Goal: Information Seeking & Learning: Learn about a topic

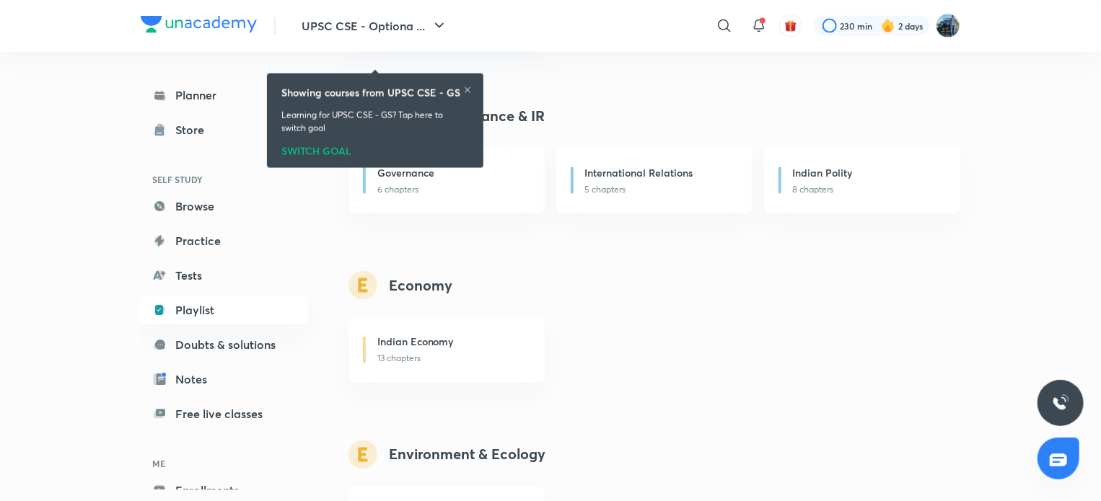
scroll to position [1029, 0]
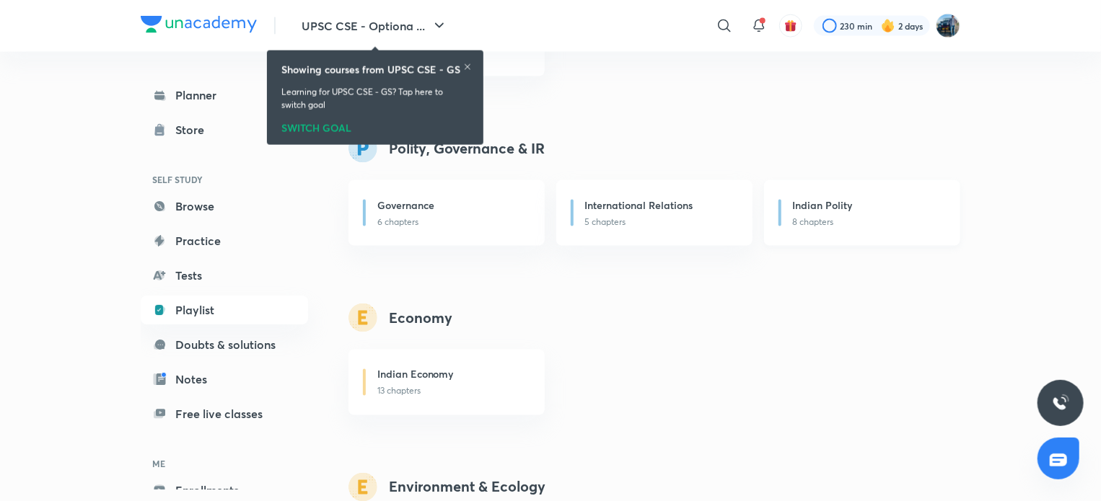
click at [920, 205] on div "Indian Polity" at bounding box center [868, 207] width 150 height 18
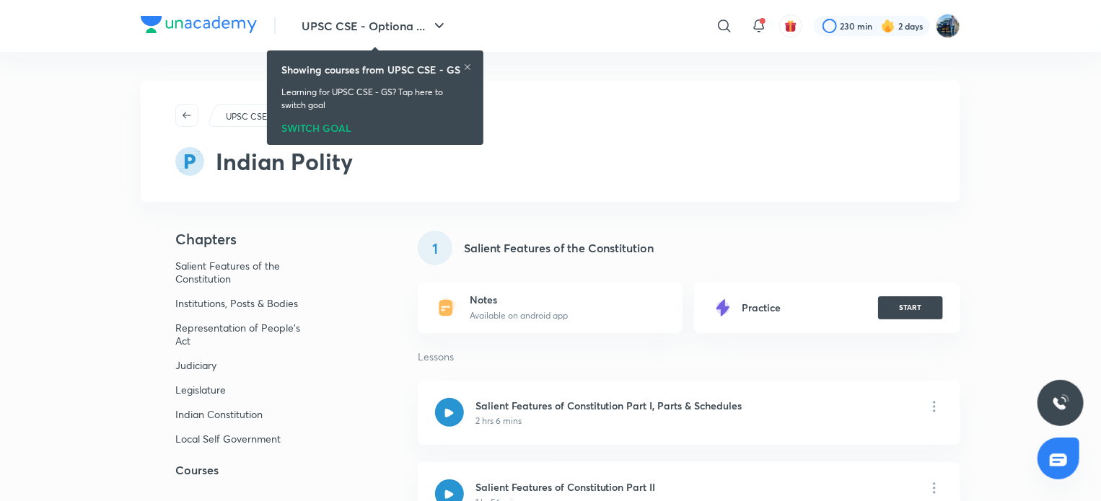
click at [467, 63] on icon at bounding box center [467, 67] width 9 height 9
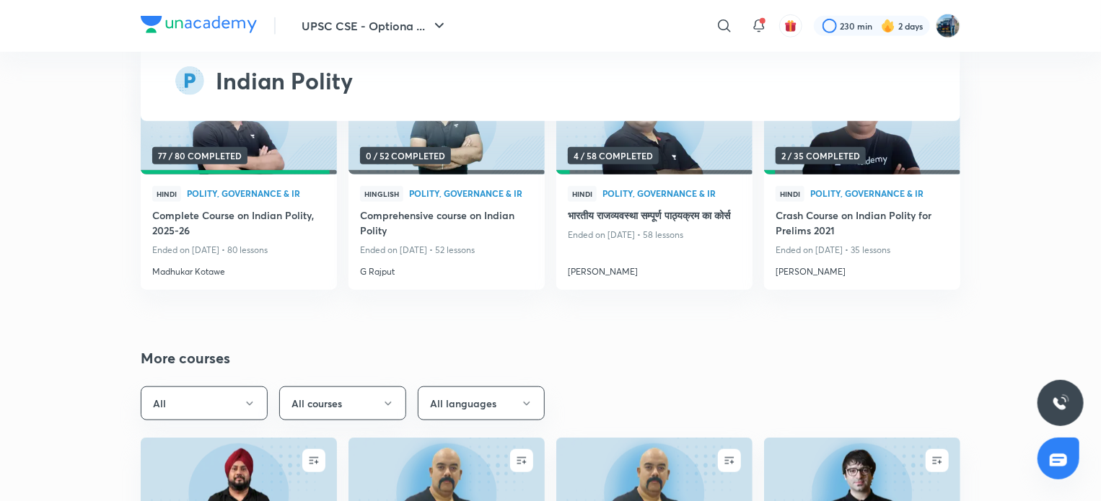
scroll to position [6045, 0]
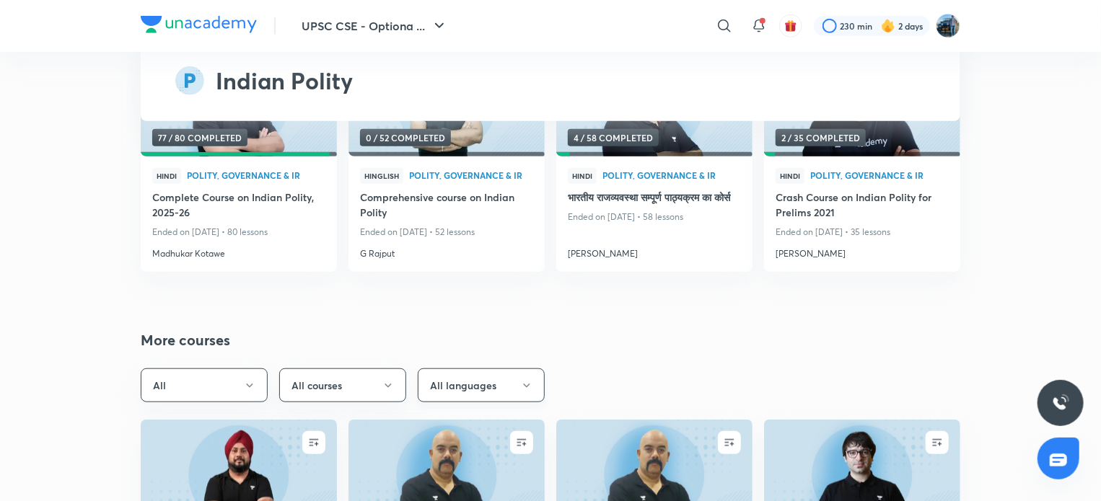
click at [521, 383] on icon "button" at bounding box center [527, 386] width 12 height 12
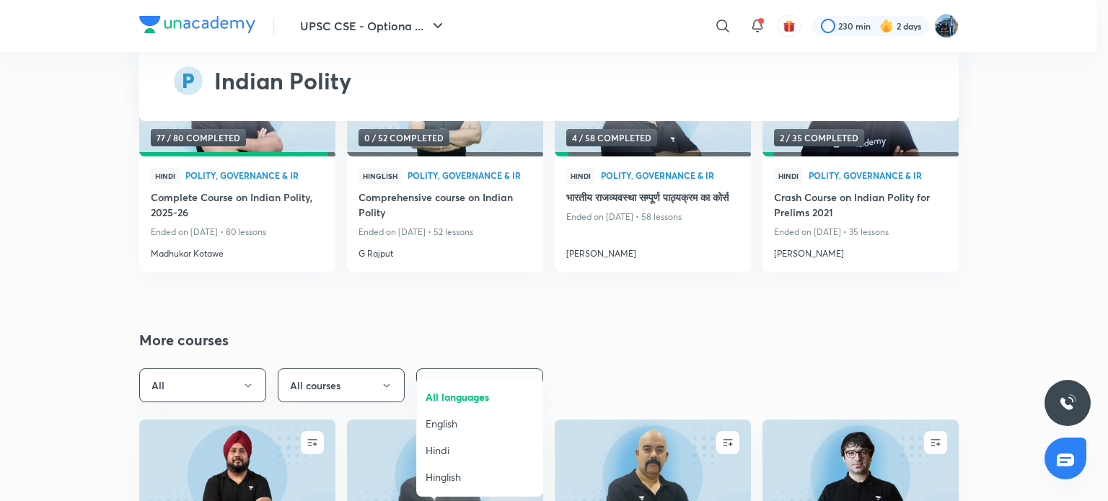
click at [452, 445] on span "Hindi" at bounding box center [480, 450] width 108 height 15
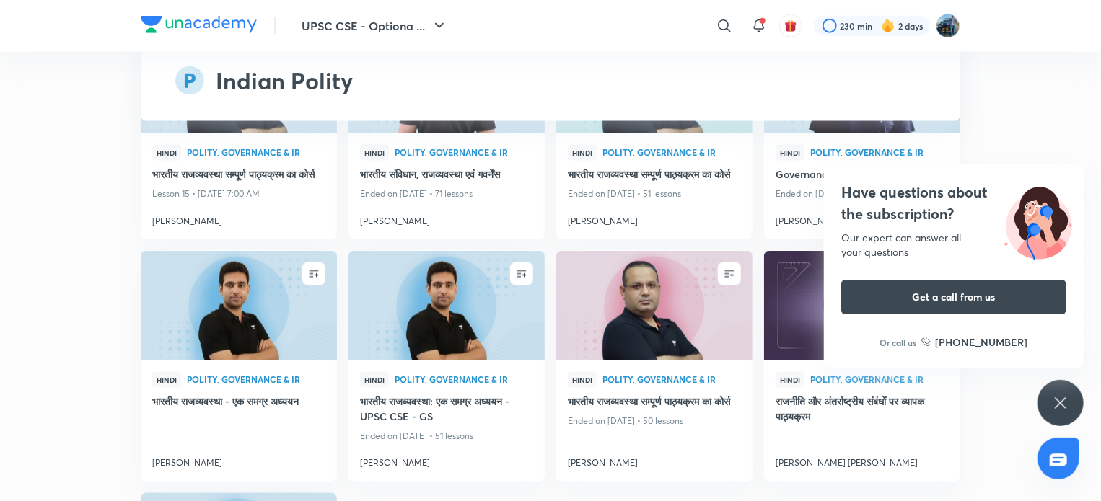
scroll to position [6396, 0]
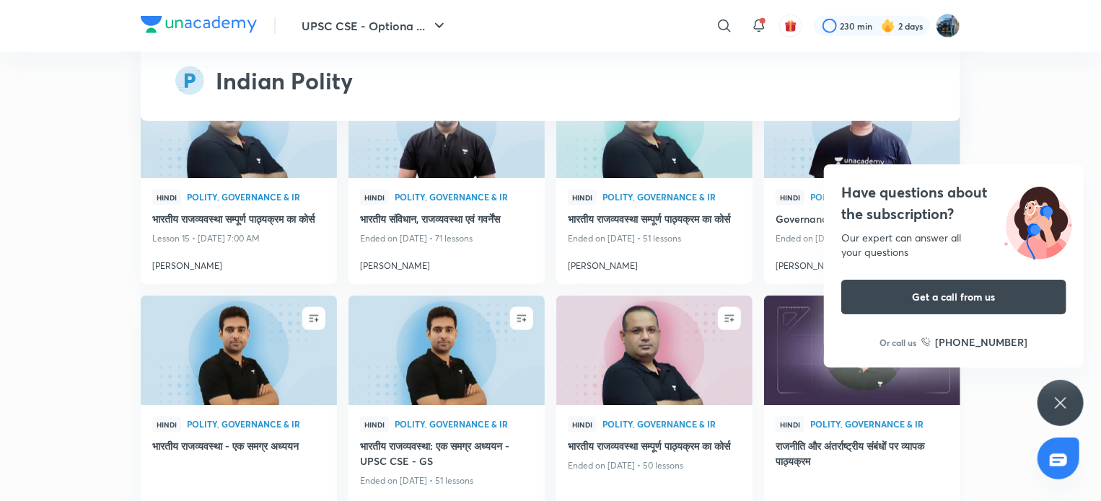
click at [925, 393] on img at bounding box center [862, 350] width 200 height 112
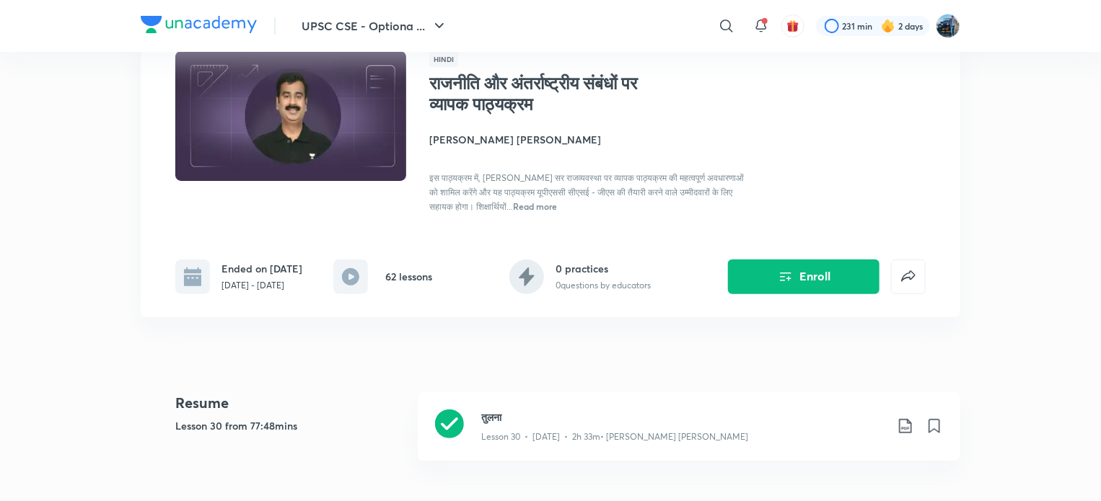
scroll to position [144, 0]
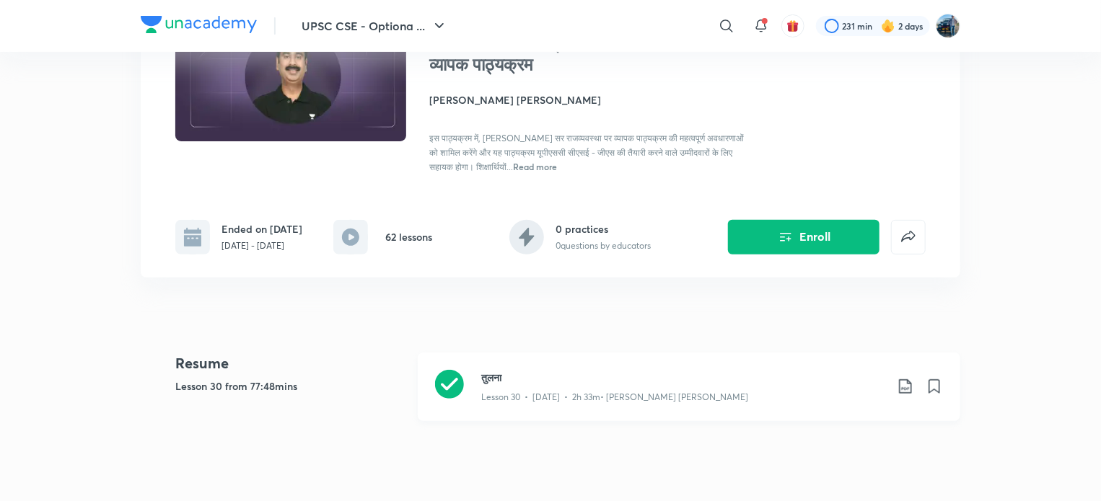
click at [629, 394] on div "Lesson 30 • [DATE] • 2h 33m • [PERSON_NAME] [PERSON_NAME]" at bounding box center [683, 394] width 404 height 19
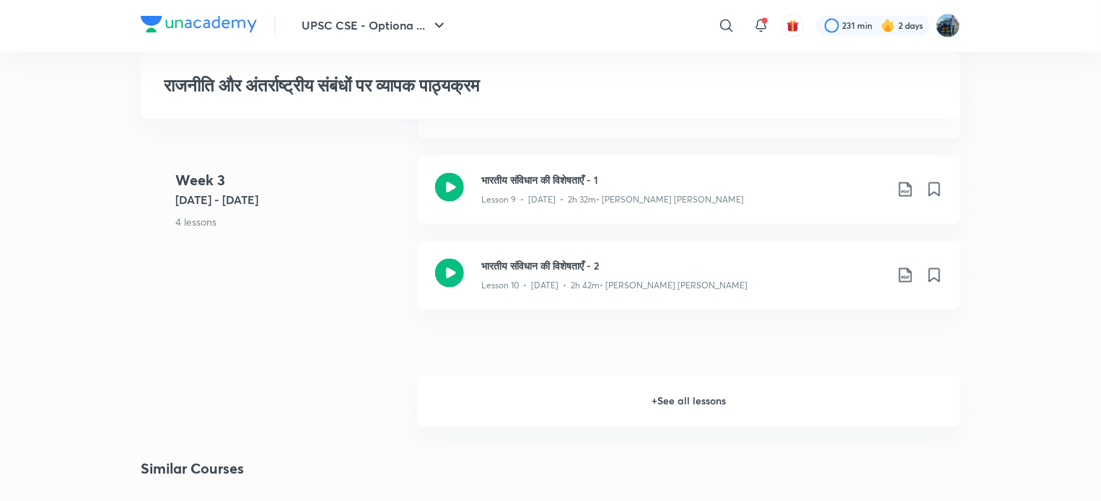
scroll to position [1350, 0]
click at [842, 397] on h6 "+ See all lessons" at bounding box center [689, 399] width 542 height 50
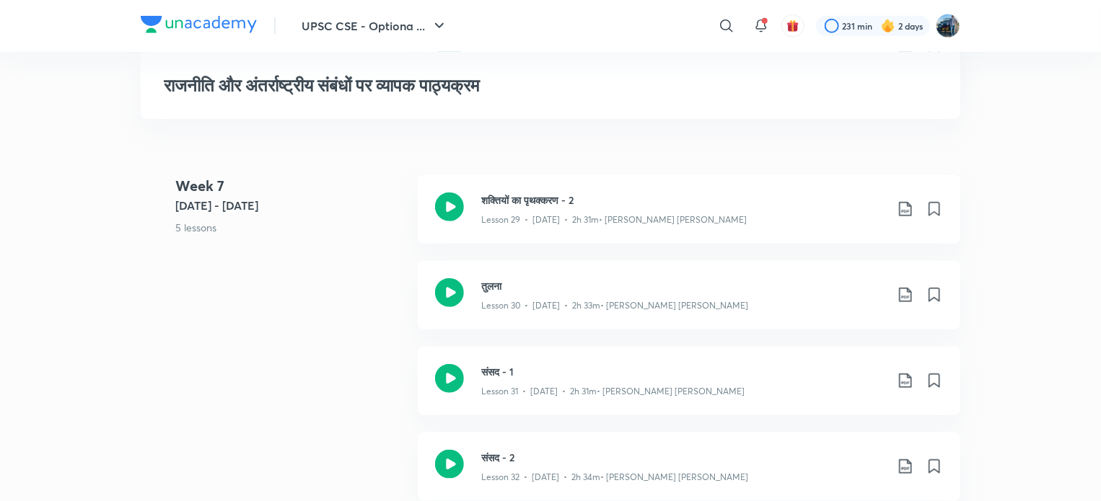
scroll to position [3367, 0]
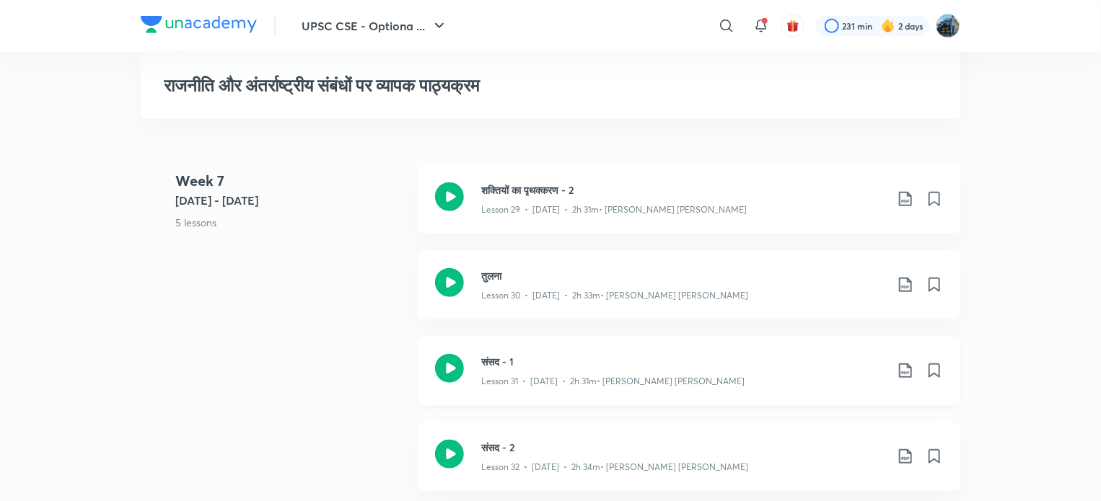
click at [739, 369] on h3 "संसद - 1" at bounding box center [683, 361] width 404 height 15
